Goal: Information Seeking & Learning: Learn about a topic

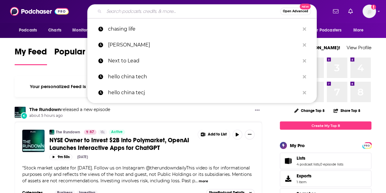
click at [156, 14] on input "Search podcasts, credits, & more..." at bounding box center [192, 11] width 176 height 10
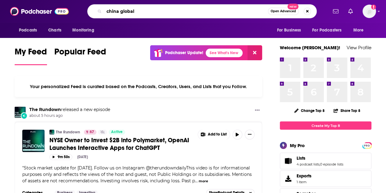
type input "china global"
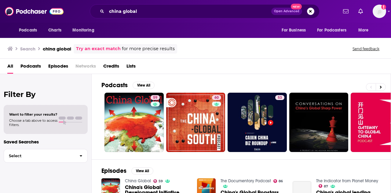
click at [166, 119] on ul "59 60 53 29" at bounding box center [349, 122] width 490 height 59
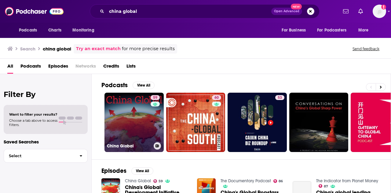
click at [146, 115] on link "59 China Global" at bounding box center [133, 122] width 59 height 59
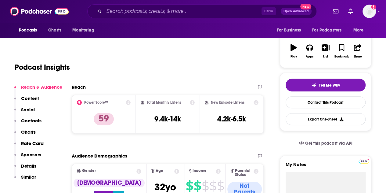
scroll to position [92, 0]
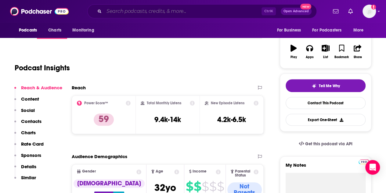
click at [122, 9] on input "Search podcasts, credits, & more..." at bounding box center [183, 11] width 158 height 10
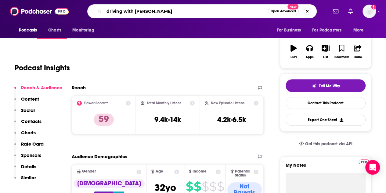
type input "driving with [PERSON_NAME]"
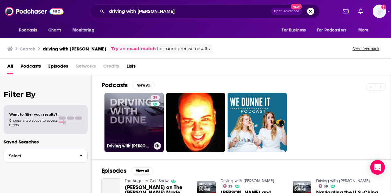
click at [139, 122] on link "39 Driving with [PERSON_NAME]" at bounding box center [133, 122] width 59 height 59
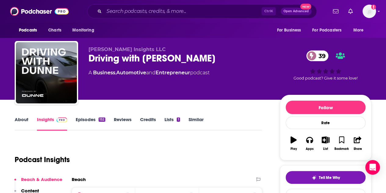
click at [22, 123] on link "About" at bounding box center [22, 123] width 14 height 14
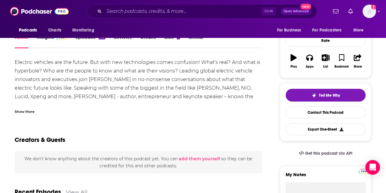
scroll to position [92, 0]
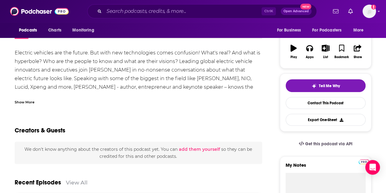
click at [28, 102] on div "Show More" at bounding box center [25, 102] width 20 height 6
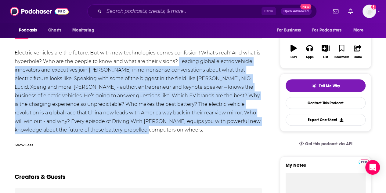
drag, startPoint x: 179, startPoint y: 61, endPoint x: 139, endPoint y: 130, distance: 79.6
click at [139, 130] on div "Electric vehicles are the future. But with new technologies comes confusion! Wh…" at bounding box center [139, 92] width 248 height 86
copy div "Leading global electric vehicle innovators and executives join [PERSON_NAME] in…"
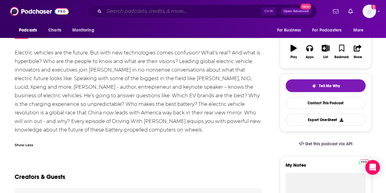
click at [154, 13] on input "Search podcasts, credits, & more..." at bounding box center [183, 11] width 158 height 10
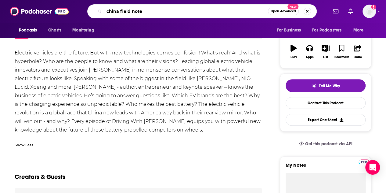
type input "china field notes"
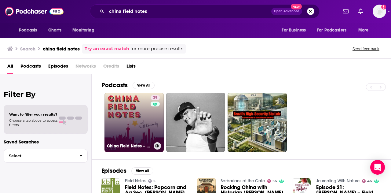
click at [144, 116] on link "39 China Field Notes – with [PERSON_NAME]" at bounding box center [133, 122] width 59 height 59
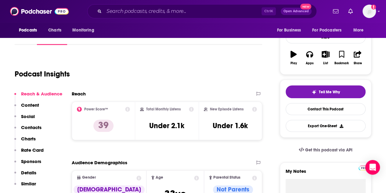
scroll to position [92, 0]
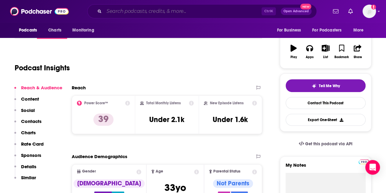
click at [162, 11] on input "Search podcasts, credits, & more..." at bounding box center [183, 11] width 158 height 10
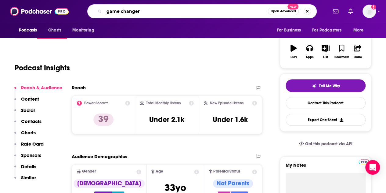
type input "game changers"
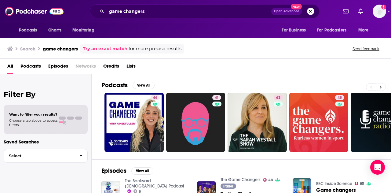
click at [382, 88] on button at bounding box center [381, 87] width 10 height 8
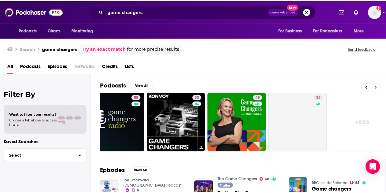
scroll to position [0, 271]
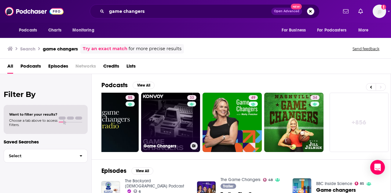
click at [173, 115] on link "33 Game Changers" at bounding box center [170, 122] width 59 height 59
